Goal: Transaction & Acquisition: Download file/media

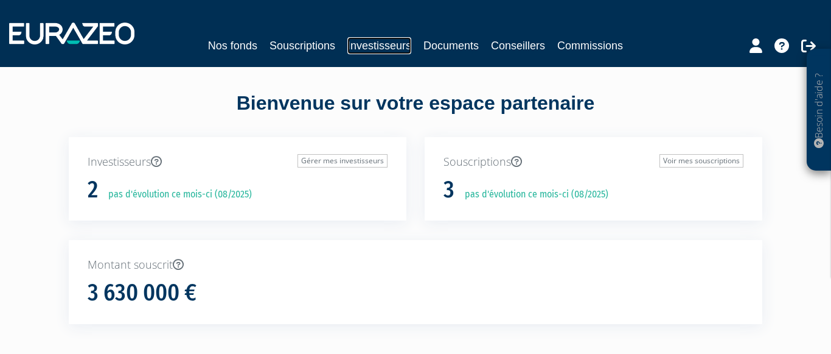
click at [394, 46] on link "Investisseurs" at bounding box center [379, 45] width 64 height 17
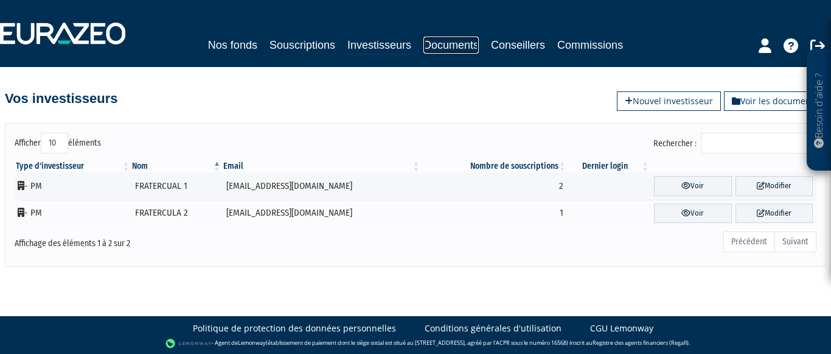
click at [462, 43] on link "Documents" at bounding box center [451, 45] width 55 height 17
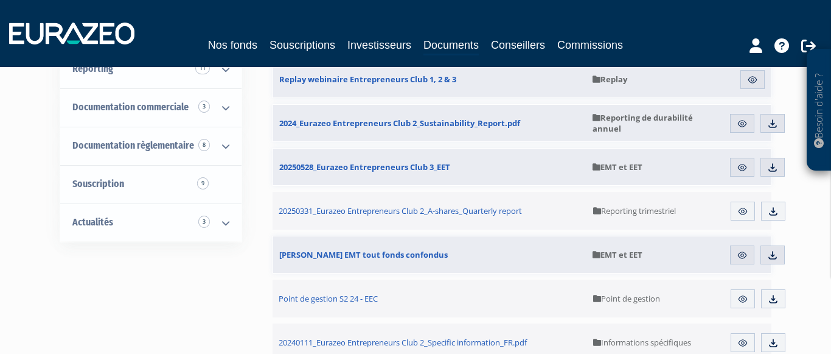
scroll to position [220, 0]
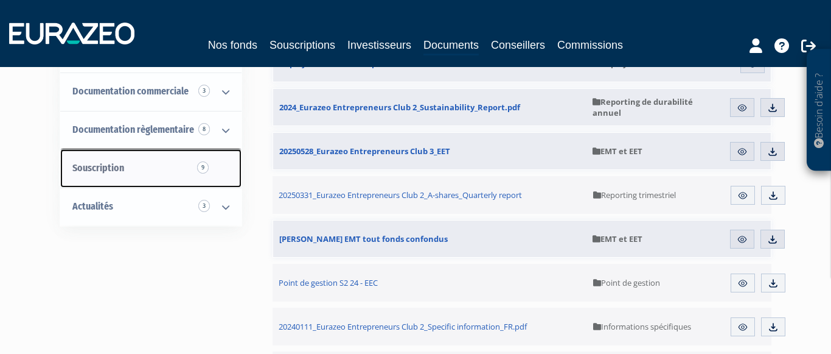
click at [90, 169] on span "Souscription 9" at bounding box center [98, 168] width 52 height 12
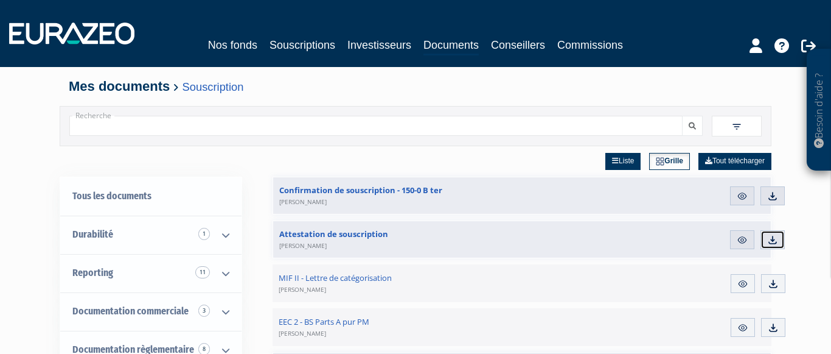
click at [773, 243] on img at bounding box center [772, 239] width 11 height 11
click at [778, 192] on img at bounding box center [772, 195] width 11 height 11
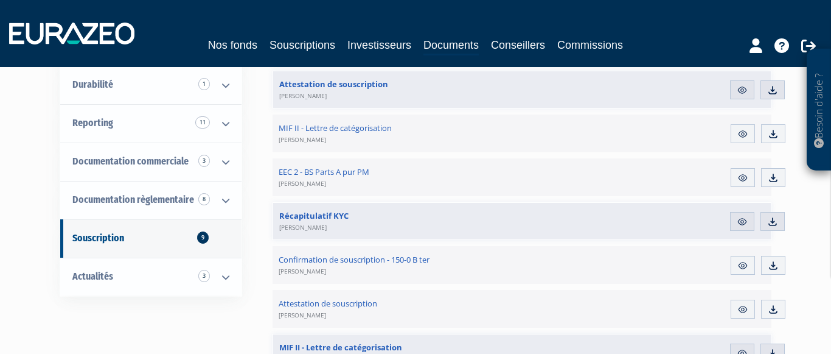
scroll to position [134, 0]
